Goal: Communication & Community: Answer question/provide support

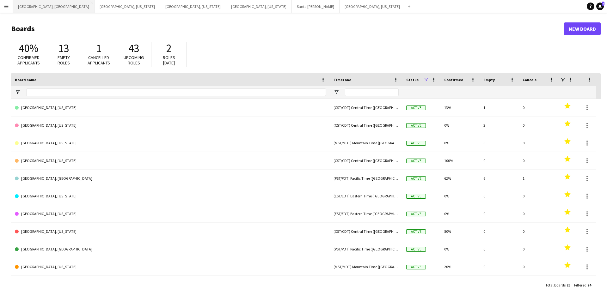
click at [30, 10] on button "[GEOGRAPHIC_DATA], [GEOGRAPHIC_DATA] Close" at bounding box center [54, 6] width 82 height 12
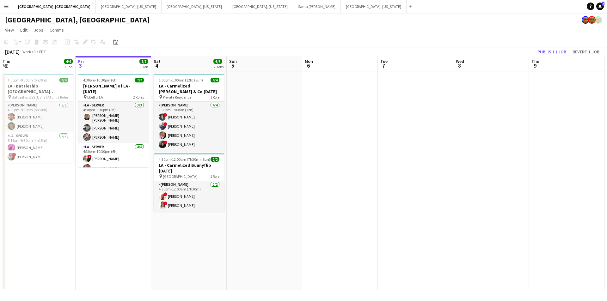
scroll to position [0, 190]
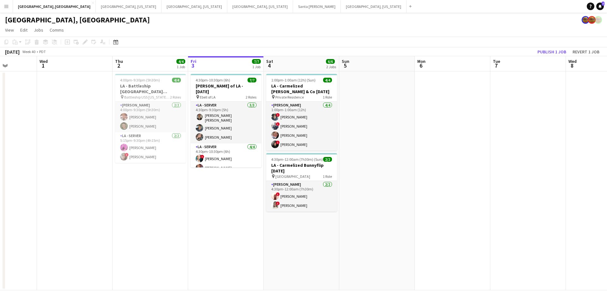
drag, startPoint x: 163, startPoint y: 246, endPoint x: 275, endPoint y: 246, distance: 112.6
click at [275, 246] on app-calendar-viewport "Sun 28 Mon 29 Tue 30 Wed 1 Thu 2 4/4 1 Job Fri 3 7/7 1 Job Sat 4 6/6 2 Jobs Sun…" at bounding box center [303, 173] width 607 height 234
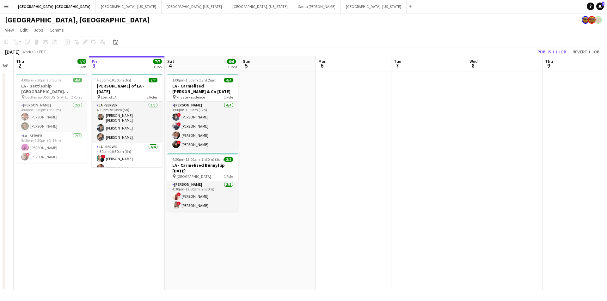
drag, startPoint x: 380, startPoint y: 245, endPoint x: 281, endPoint y: 246, distance: 99.0
click at [281, 246] on app-calendar-viewport "Mon 29 Tue 30 Wed 1 Thu 2 4/4 1 Job Fri 3 7/7 1 Job Sat 4 6/6 2 Jobs Sun 5 Mon …" at bounding box center [303, 173] width 607 height 234
drag, startPoint x: 351, startPoint y: 244, endPoint x: 298, endPoint y: 244, distance: 53.1
click at [298, 244] on app-calendar-viewport "Mon 29 Tue 30 Wed 1 Thu 2 4/4 1 Job Fri 3 7/7 1 Job Sat 4 6/6 2 Jobs Sun 5 Mon …" at bounding box center [303, 173] width 607 height 234
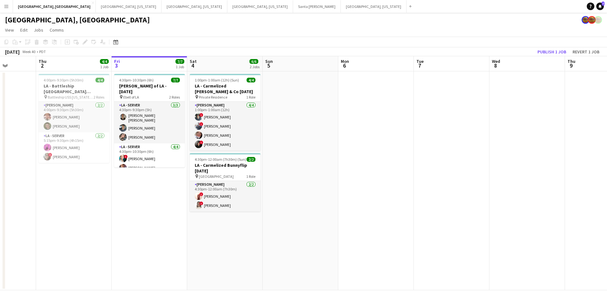
scroll to position [0, 131]
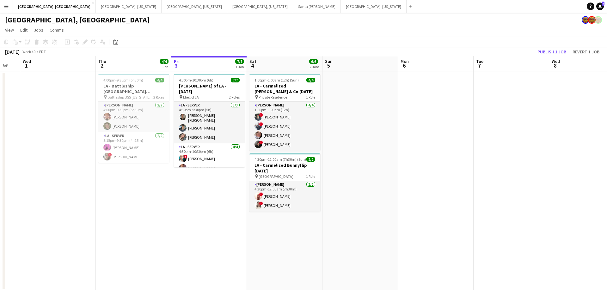
drag, startPoint x: 298, startPoint y: 244, endPoint x: 433, endPoint y: 233, distance: 135.8
click at [433, 233] on app-calendar-viewport "Mon 29 Tue 30 Wed 1 Thu 2 4/4 1 Job Fri 3 7/7 1 Job Sat 4 6/6 2 Jobs Sun 5 Mon …" at bounding box center [303, 173] width 607 height 234
click at [298, 30] on app-page-menu "View Day view expanded Day view collapsed Month view Date picker Jump to [DATE]…" at bounding box center [303, 31] width 607 height 12
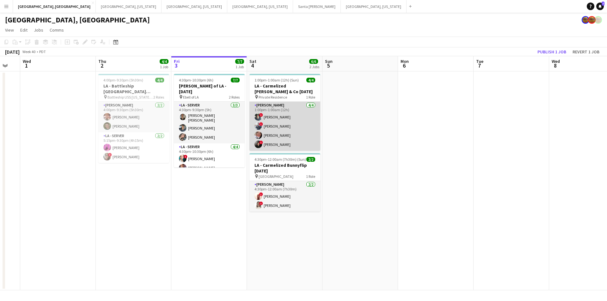
click at [292, 136] on app-card-role "[PERSON_NAME] [DATE] 1:00pm-1:00am (12h) ! [PERSON_NAME] ! [PERSON_NAME] [PERSO…" at bounding box center [284, 126] width 71 height 49
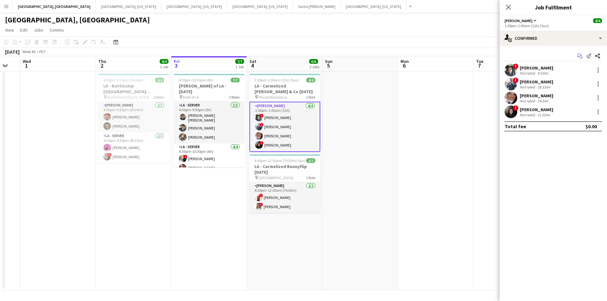
click at [578, 55] on icon "Start chat" at bounding box center [579, 55] width 5 height 5
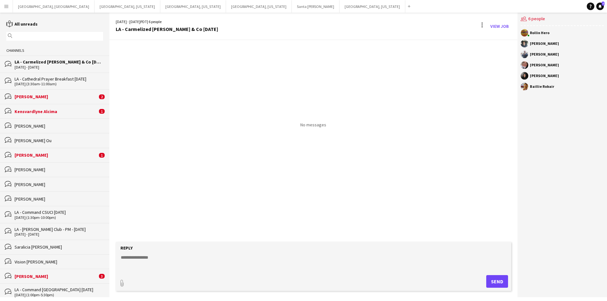
click at [209, 263] on textarea at bounding box center [314, 263] width 389 height 16
type textarea "**********"
click at [502, 282] on button "Send" at bounding box center [497, 281] width 22 height 13
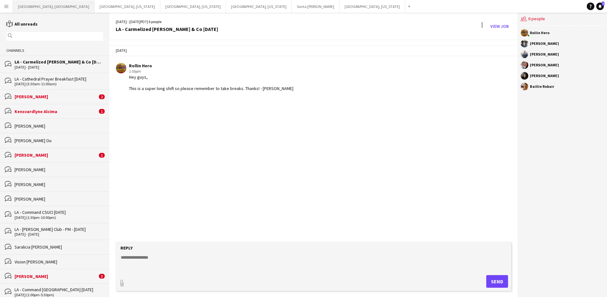
click at [29, 6] on button "[GEOGRAPHIC_DATA], [GEOGRAPHIC_DATA] Close" at bounding box center [54, 6] width 82 height 12
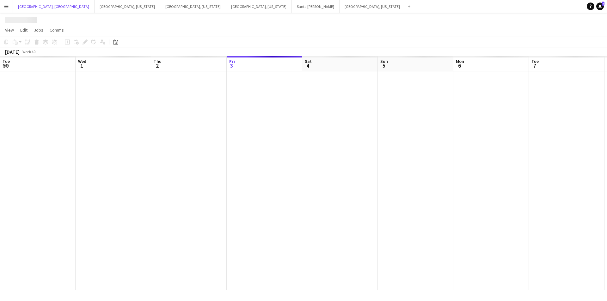
scroll to position [0, 151]
